Goal: Find contact information: Find contact information

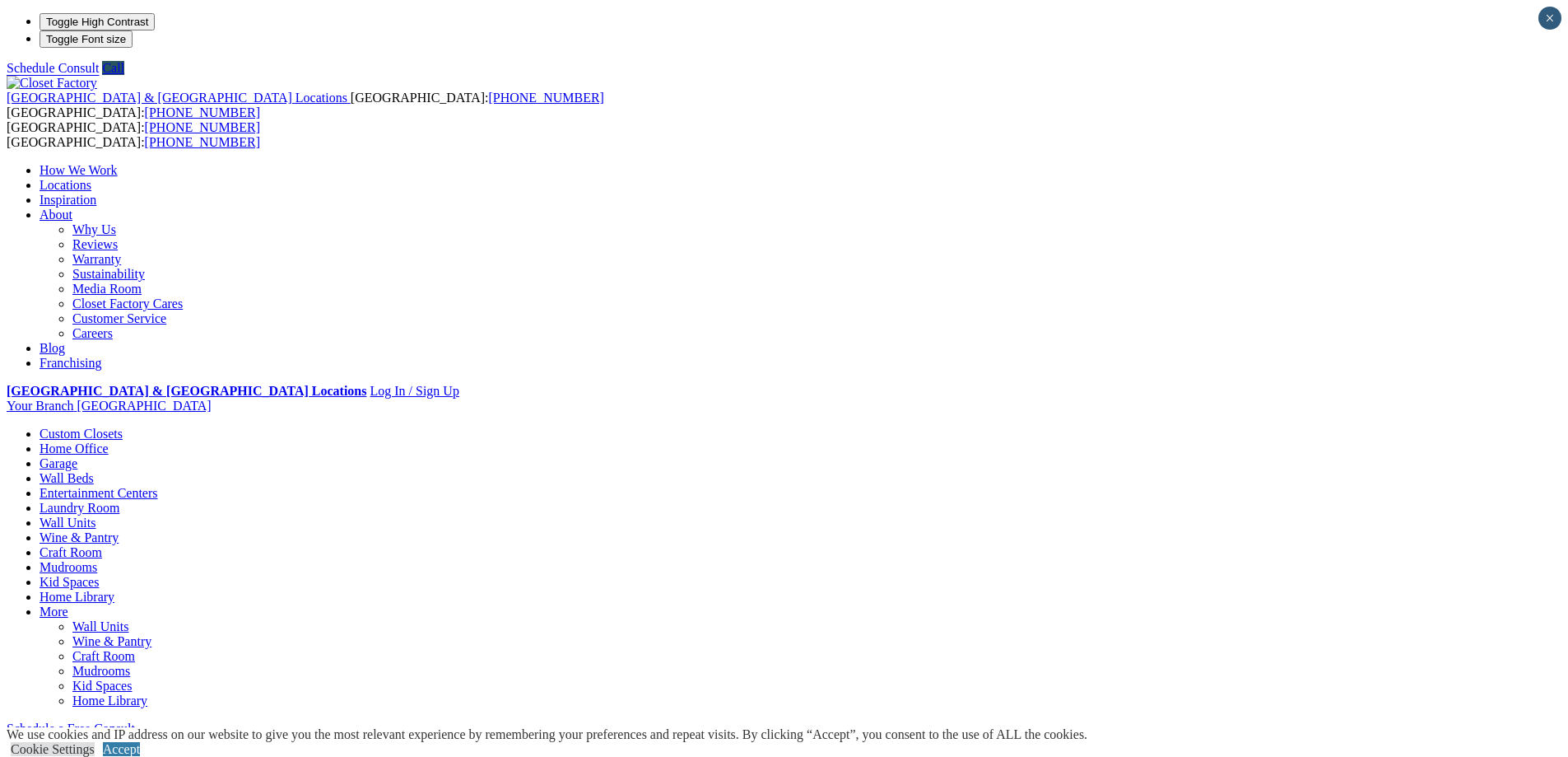
click at [366, 383] on strong "[GEOGRAPHIC_DATA] & [GEOGRAPHIC_DATA] Locations" at bounding box center [186, 390] width 359 height 14
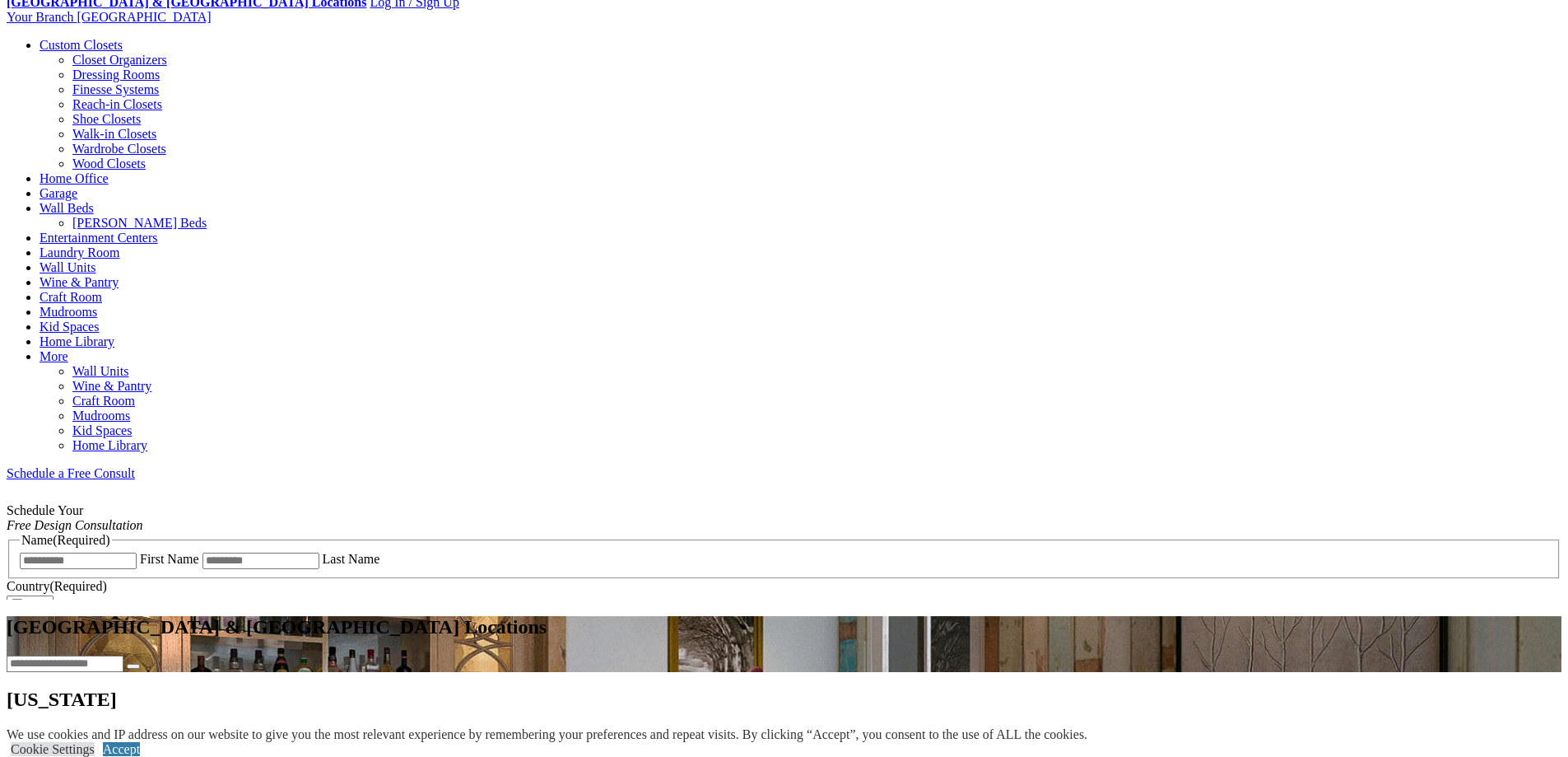
scroll to position [659, 0]
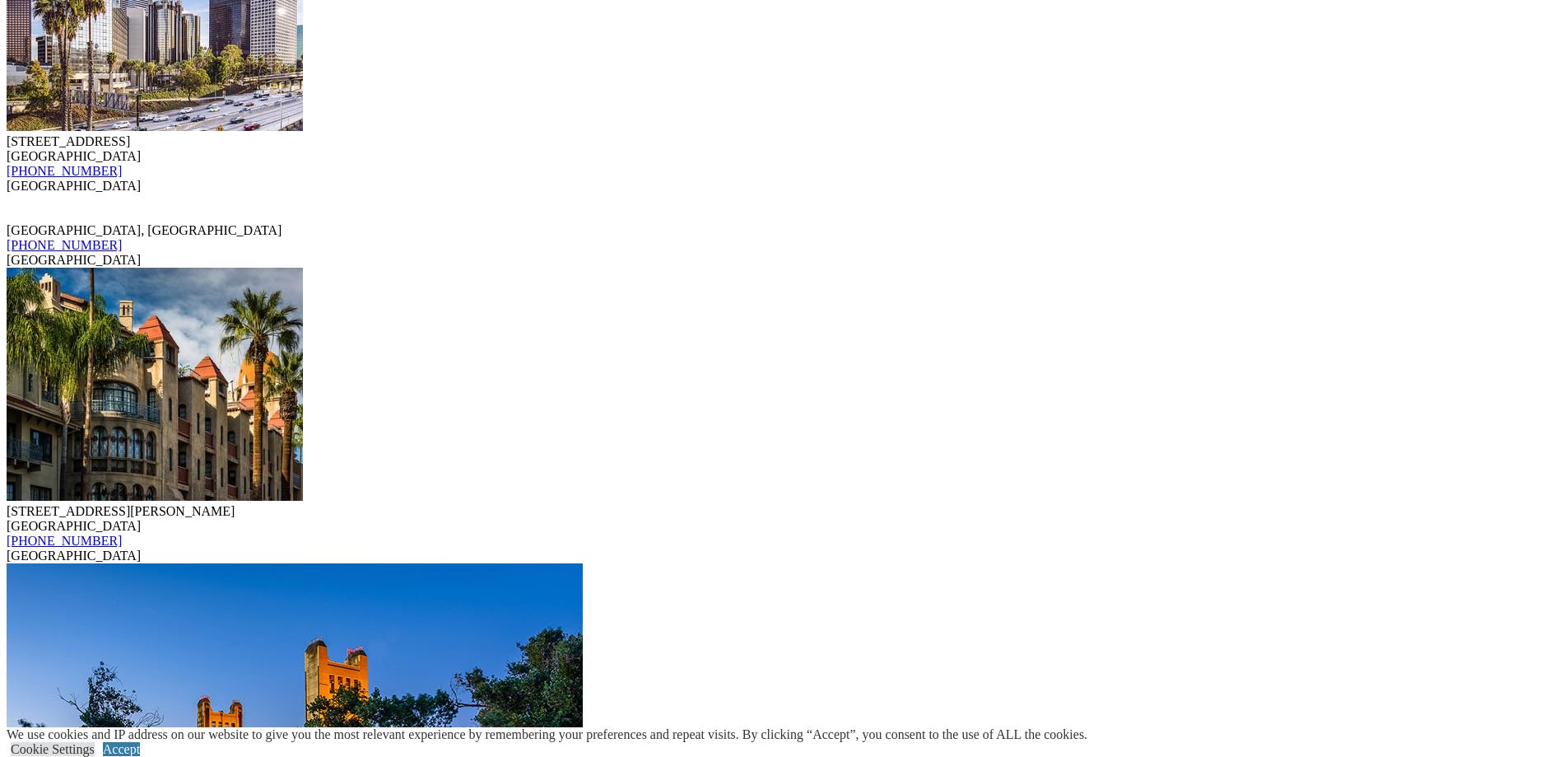
scroll to position [4116, 0]
